Goal: Find specific page/section: Find specific page/section

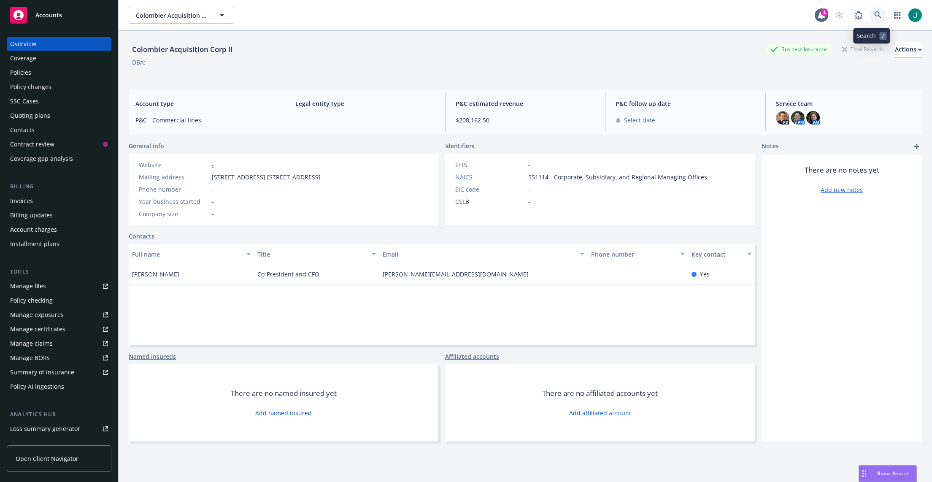
click at [876, 15] on link at bounding box center [878, 15] width 17 height 17
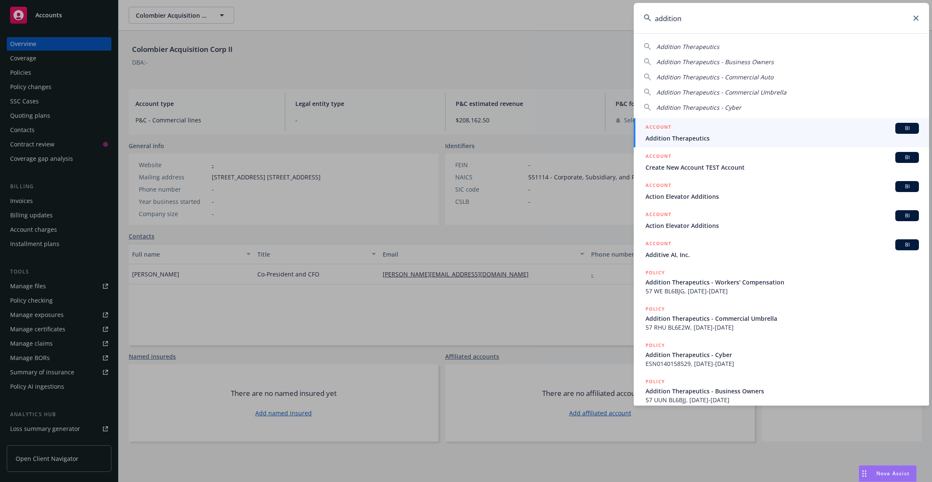
type input "addition"
click at [712, 134] on div "ACCOUNT BI Addition Therapeutics" at bounding box center [783, 133] width 274 height 20
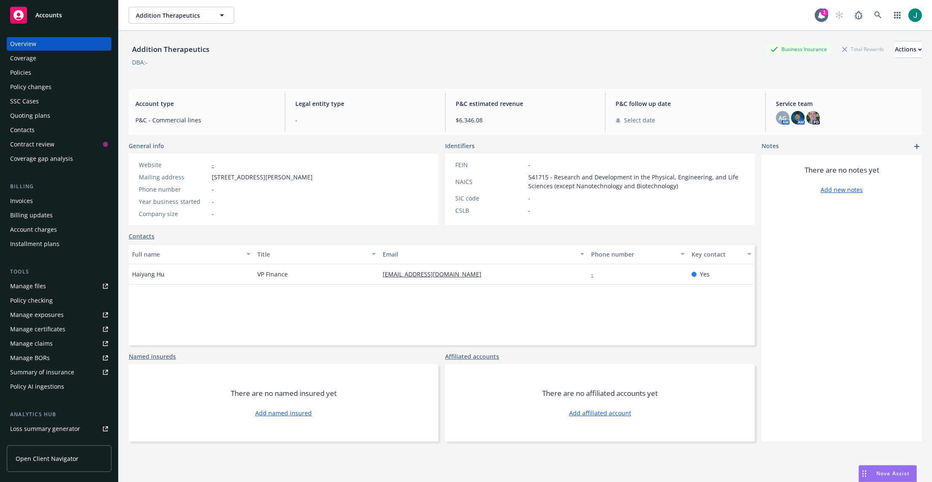
click at [36, 72] on div "Policies" at bounding box center [59, 73] width 98 height 14
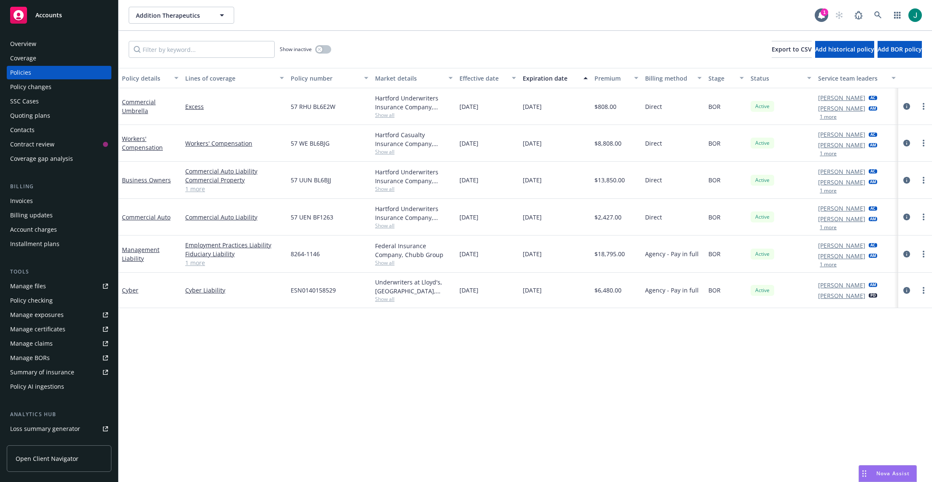
click at [390, 265] on span "Show all" at bounding box center [414, 262] width 78 height 7
click at [514, 323] on div "Policy details Lines of coverage Policy number Market details Effective date Ex…" at bounding box center [526, 275] width 814 height 414
click at [143, 252] on link "Management Liability" at bounding box center [141, 254] width 38 height 17
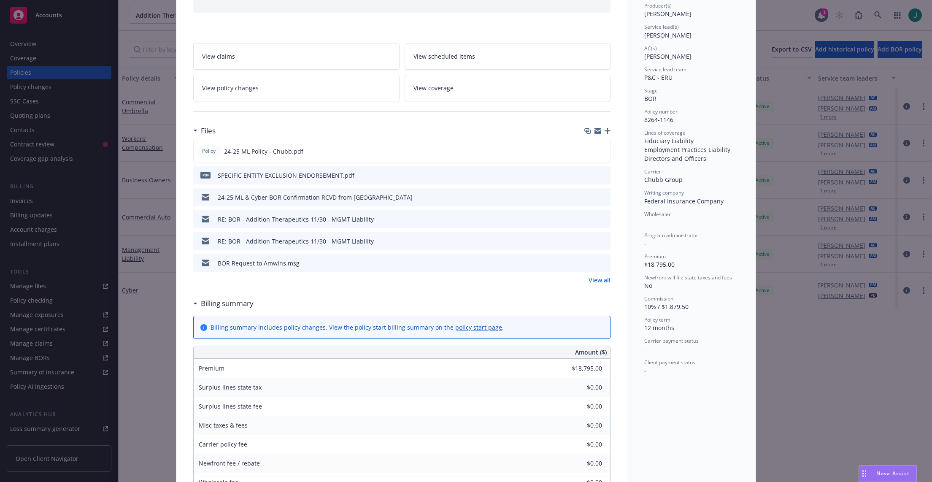
scroll to position [127, 0]
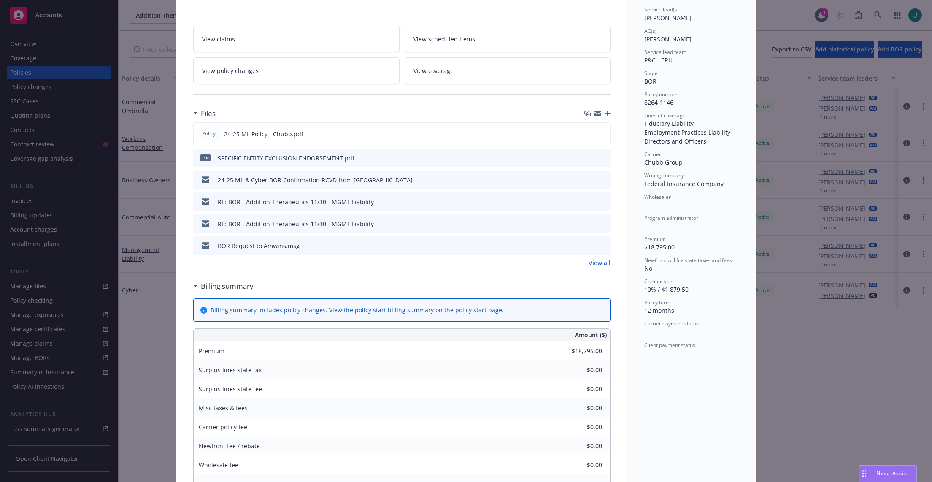
click at [599, 222] on icon "preview file" at bounding box center [603, 223] width 8 height 6
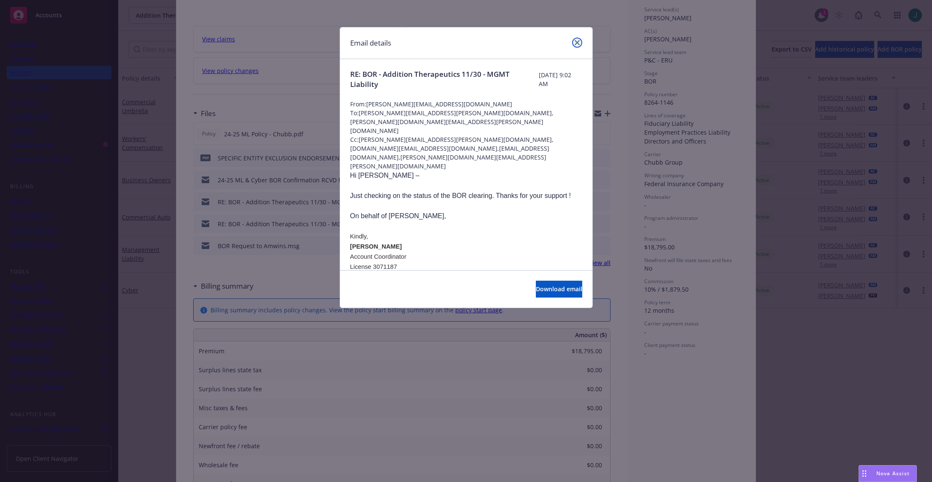
click at [578, 43] on icon "close" at bounding box center [577, 42] width 5 height 5
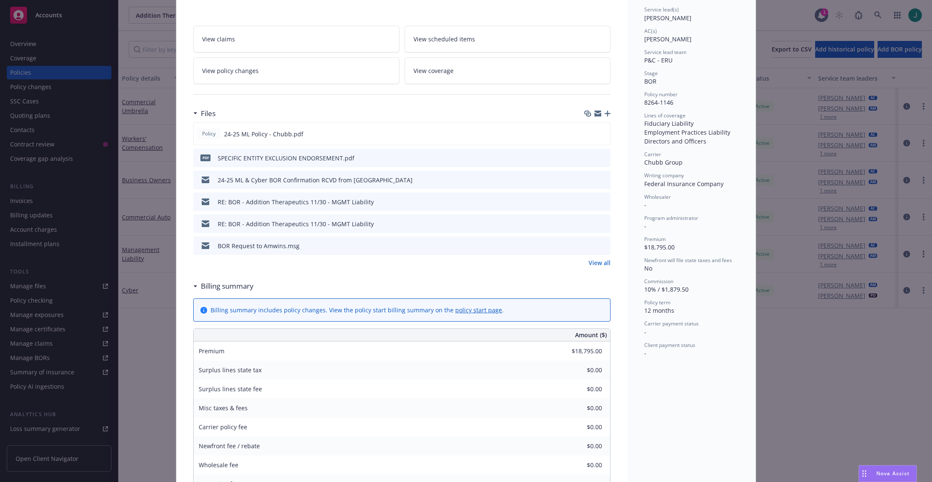
scroll to position [0, 0]
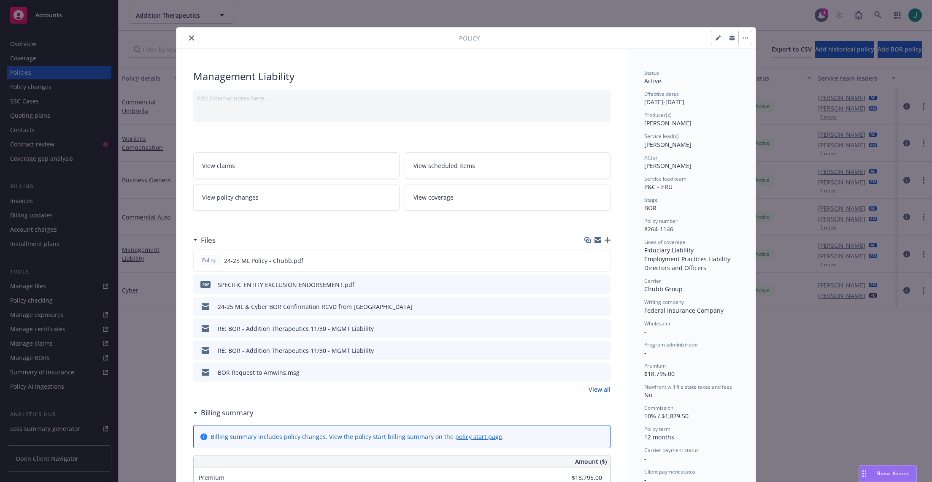
click at [716, 39] on icon "button" at bounding box center [718, 37] width 5 height 5
select select "BOR"
select select "12"
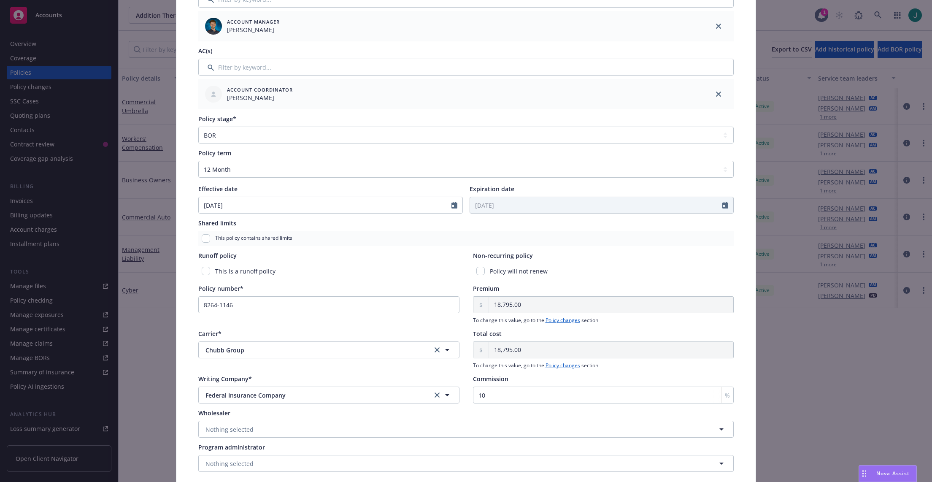
scroll to position [243, 0]
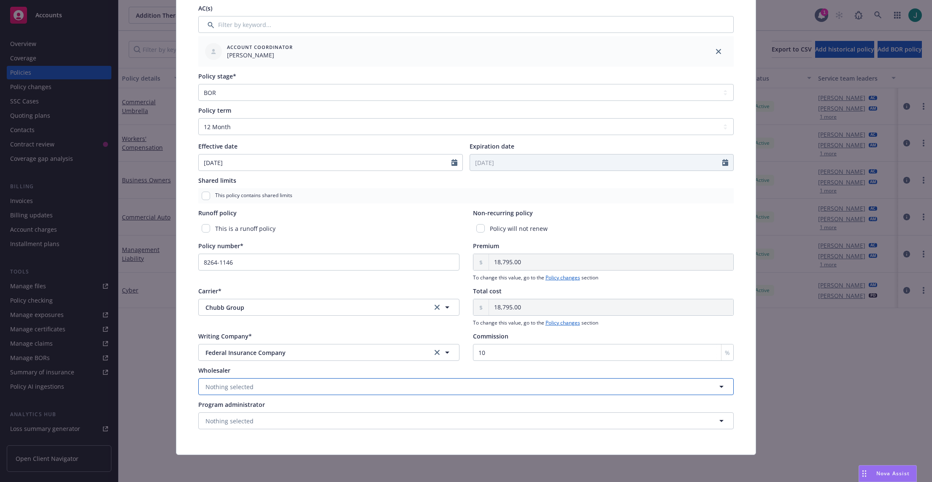
click at [251, 384] on button "Nothing selected" at bounding box center [466, 386] width 536 height 17
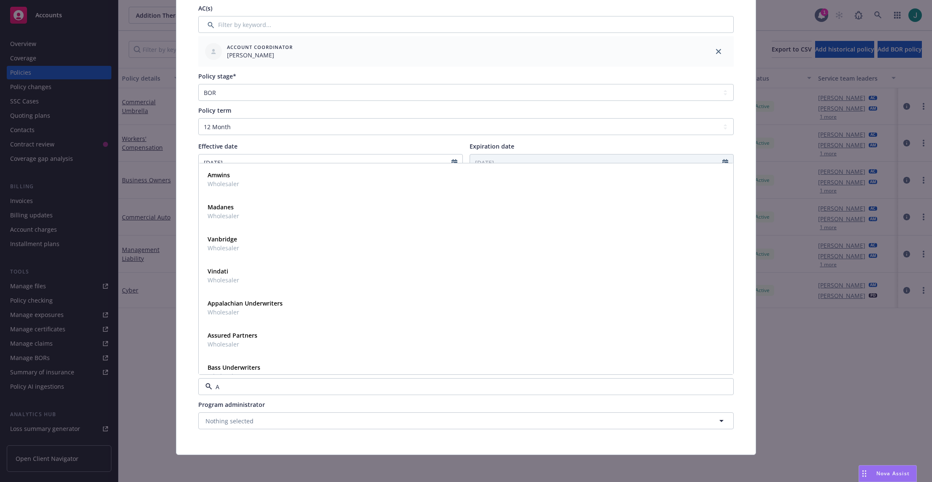
type input "AM"
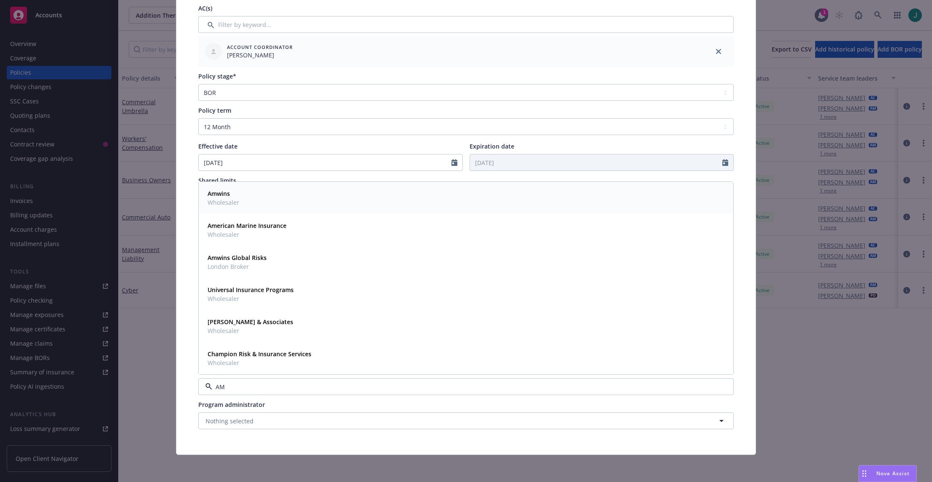
click at [250, 193] on div "Amwins Wholesaler" at bounding box center [466, 197] width 524 height 21
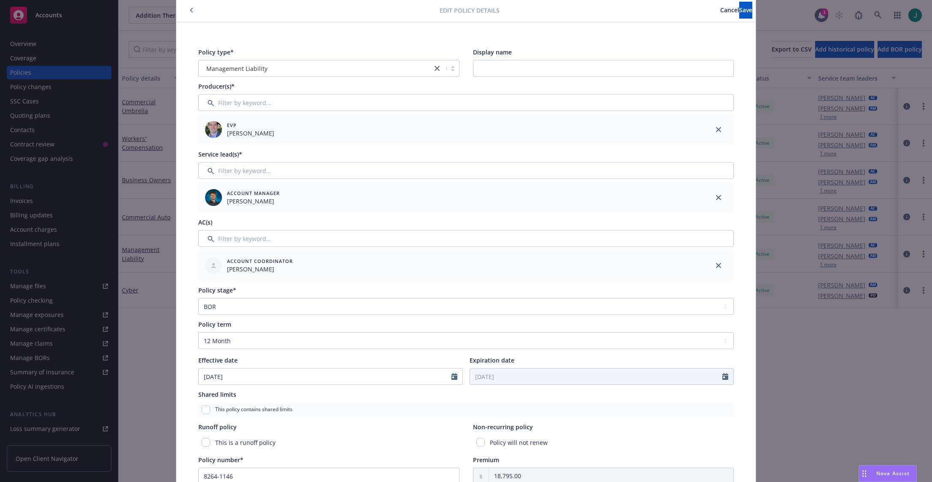
scroll to position [0, 0]
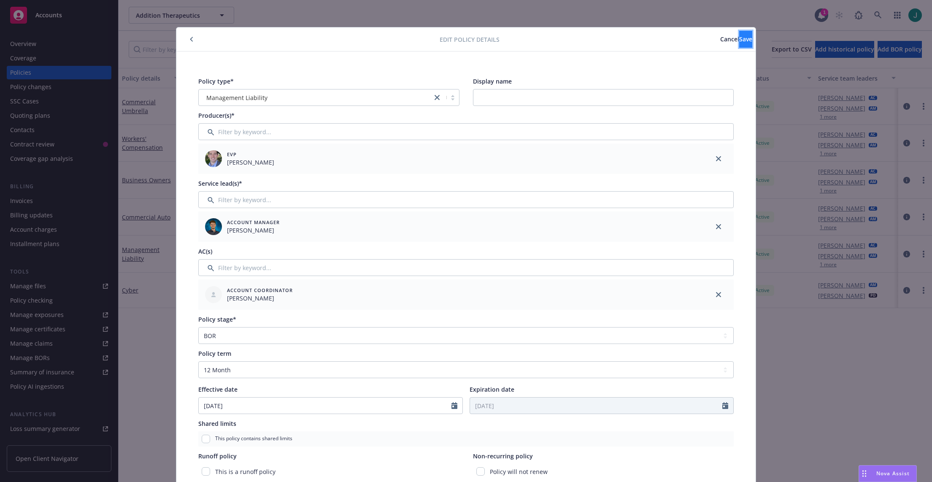
click at [740, 39] on span "Save" at bounding box center [746, 39] width 13 height 8
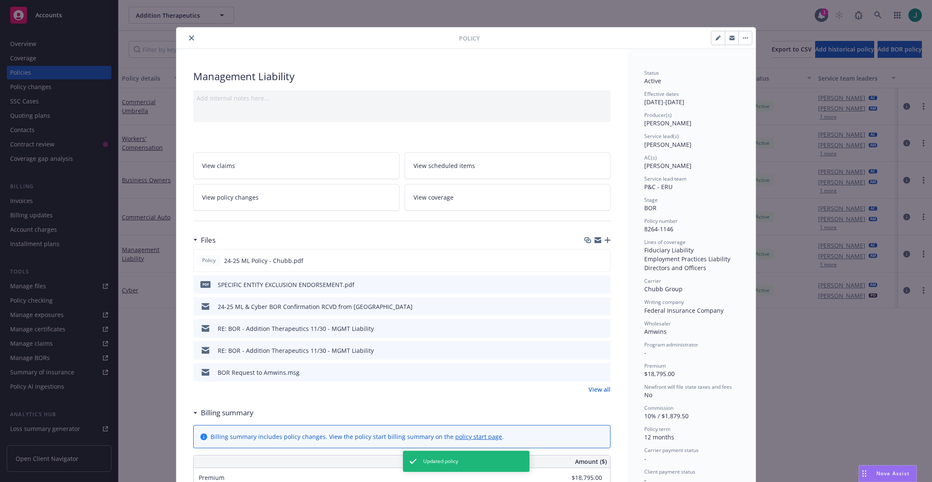
click at [184, 36] on div at bounding box center [319, 38] width 279 height 10
click at [189, 38] on icon "close" at bounding box center [191, 37] width 5 height 5
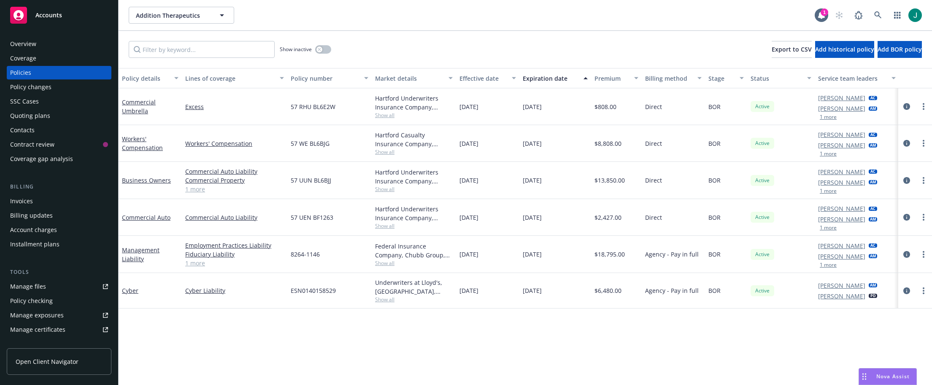
click at [549, 15] on div "Addition Therapeutics Addition Therapeutics" at bounding box center [472, 15] width 686 height 17
